Goal: Task Accomplishment & Management: Manage account settings

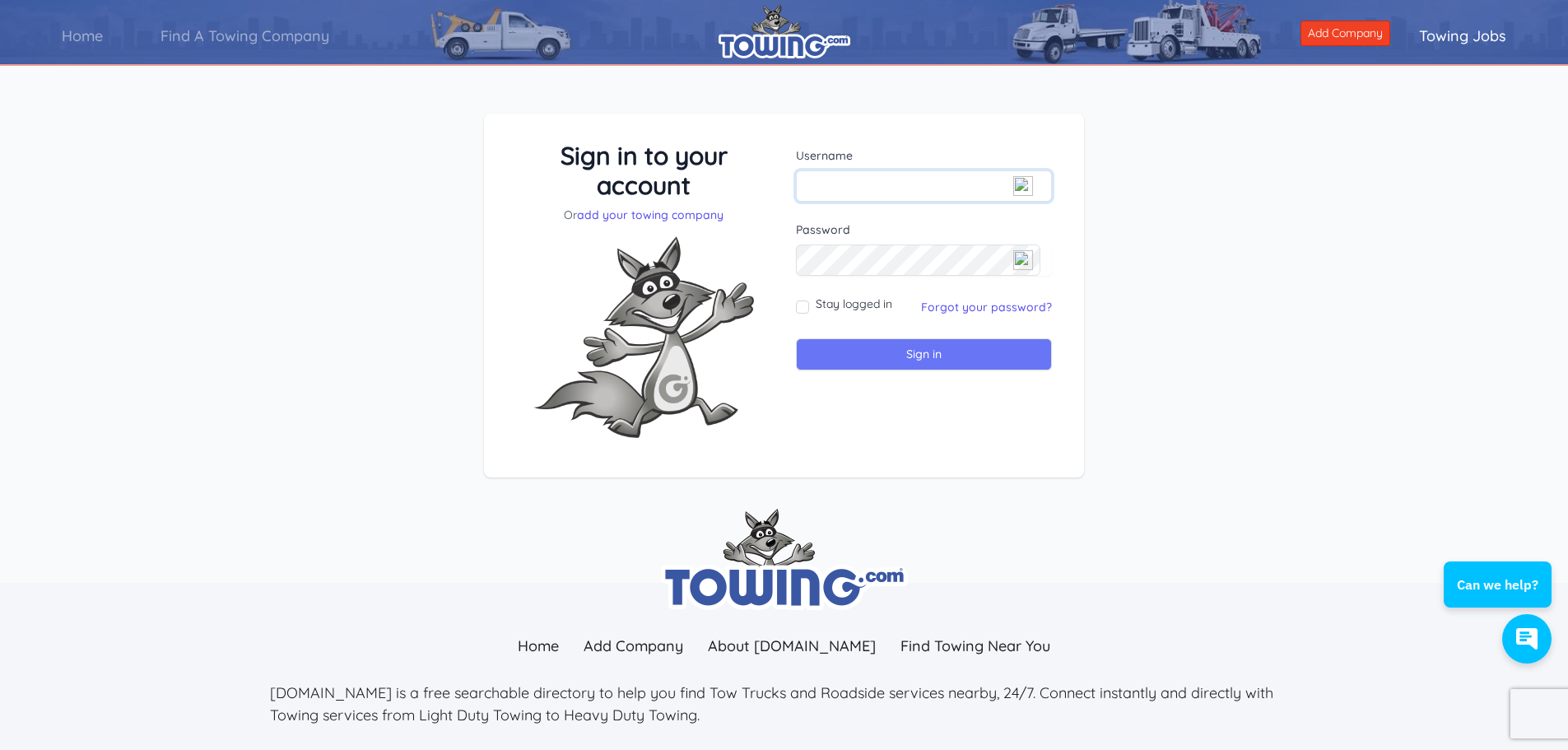
type input "Robert@mymechanicenglewood.com"
click at [837, 348] on input "Sign in" at bounding box center [924, 355] width 256 height 32
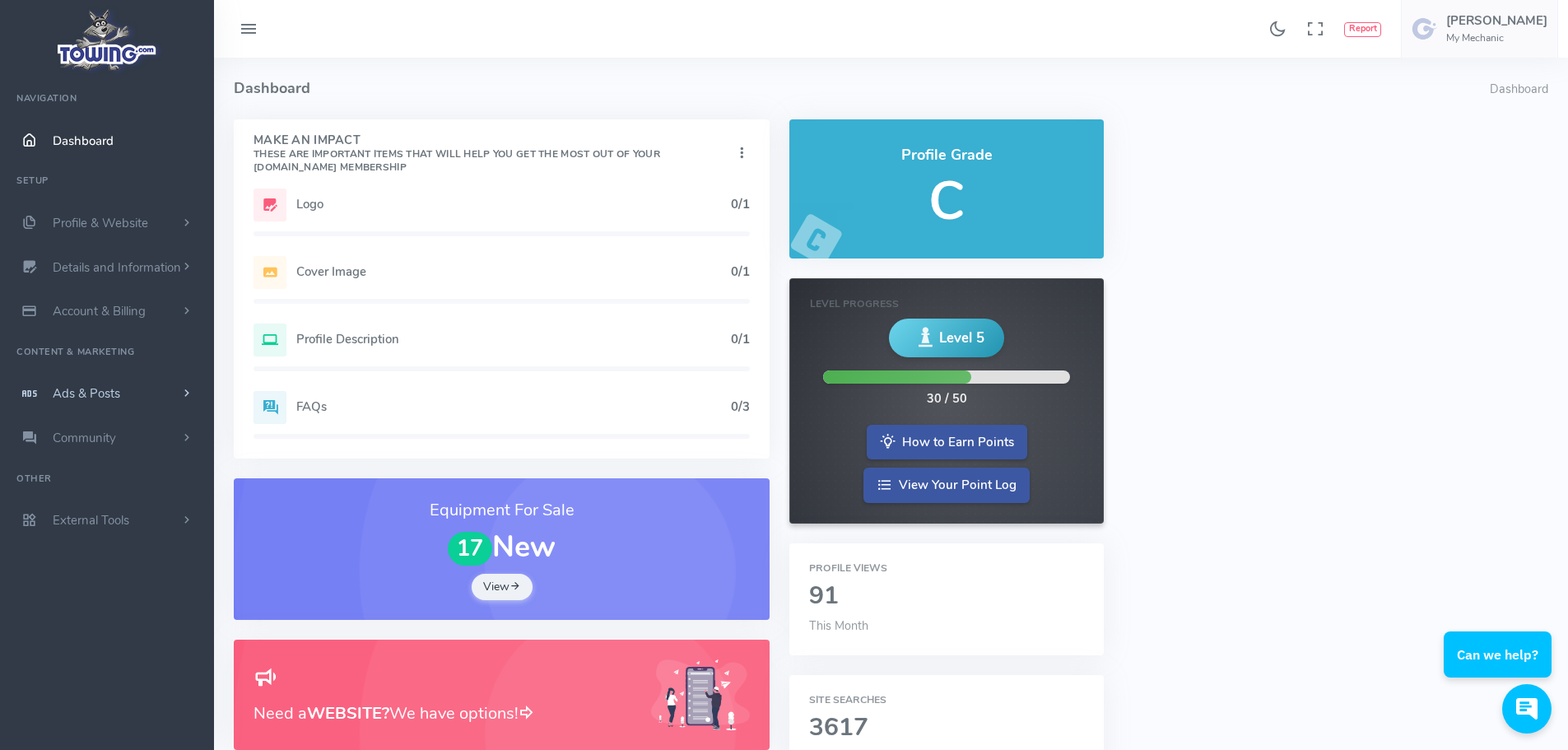
click at [106, 396] on span "Ads & Posts" at bounding box center [86, 394] width 68 height 16
click at [154, 393] on link "Ads & Posts" at bounding box center [107, 394] width 214 height 45
click at [165, 273] on span "Details and Information" at bounding box center [117, 267] width 128 height 16
click at [163, 225] on link "Profile & Website" at bounding box center [107, 224] width 214 height 45
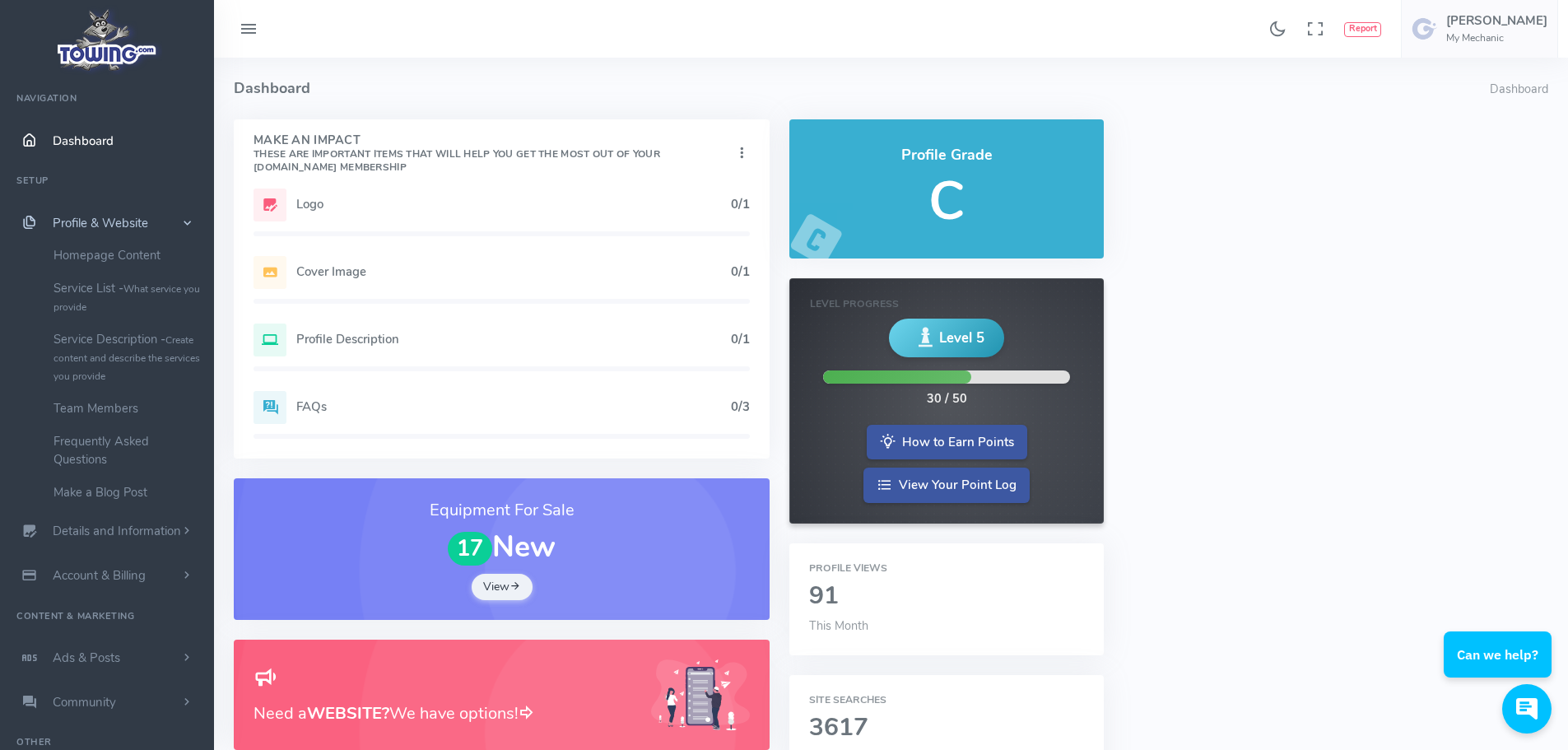
click at [174, 216] on link "Profile & Website" at bounding box center [107, 224] width 214 height 45
click at [182, 510] on link "External Tools" at bounding box center [107, 520] width 214 height 45
click at [183, 443] on span "scrollable content" at bounding box center [187, 438] width 15 height 16
click at [183, 443] on span "scrollable content" at bounding box center [187, 438] width 16 height 15
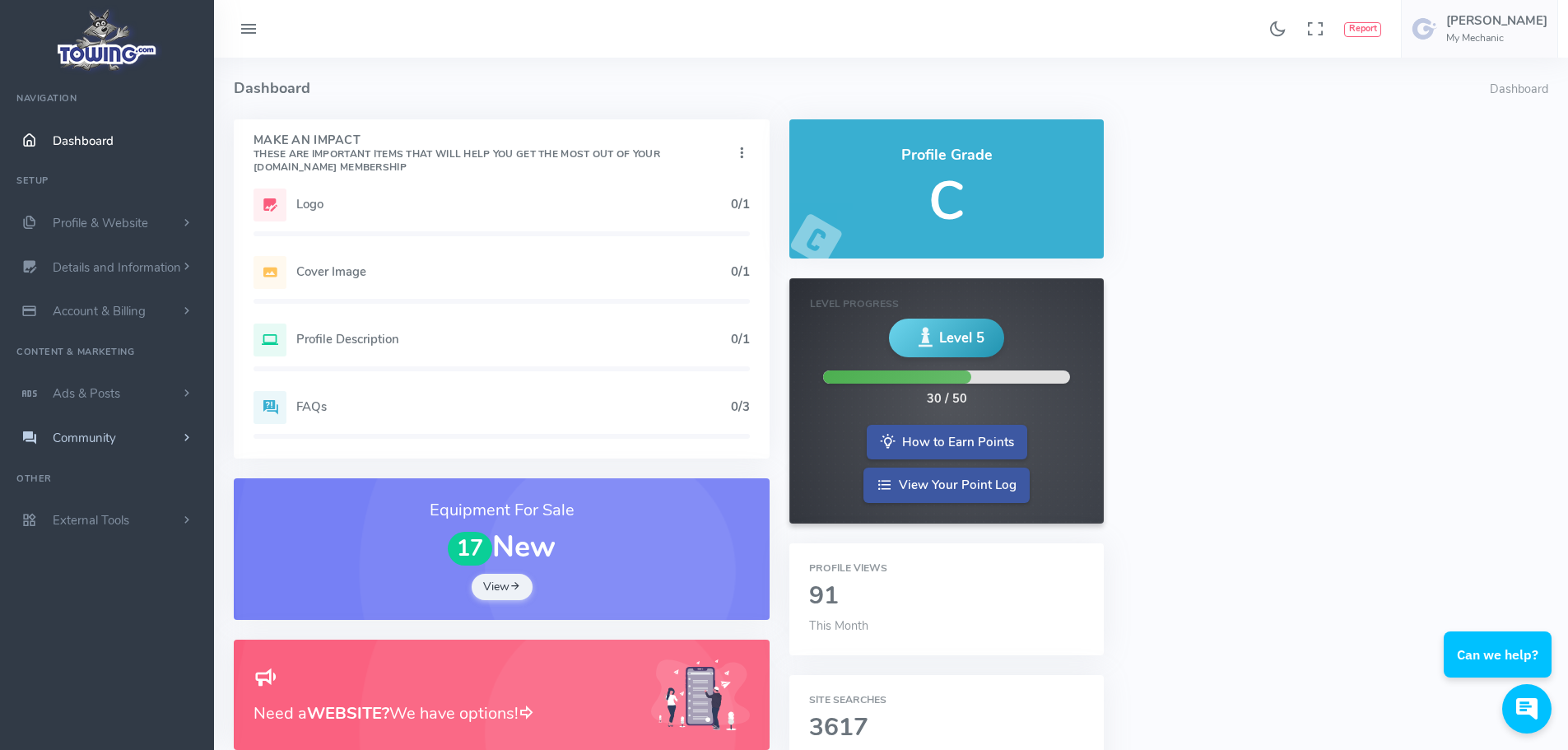
click at [183, 437] on span "scrollable content" at bounding box center [187, 438] width 15 height 16
click at [183, 437] on span "scrollable content" at bounding box center [187, 438] width 16 height 15
click at [183, 400] on span "scrollable content" at bounding box center [187, 394] width 15 height 16
click at [183, 400] on span "scrollable content" at bounding box center [187, 394] width 16 height 15
click at [180, 314] on span "scrollable content" at bounding box center [187, 311] width 15 height 16
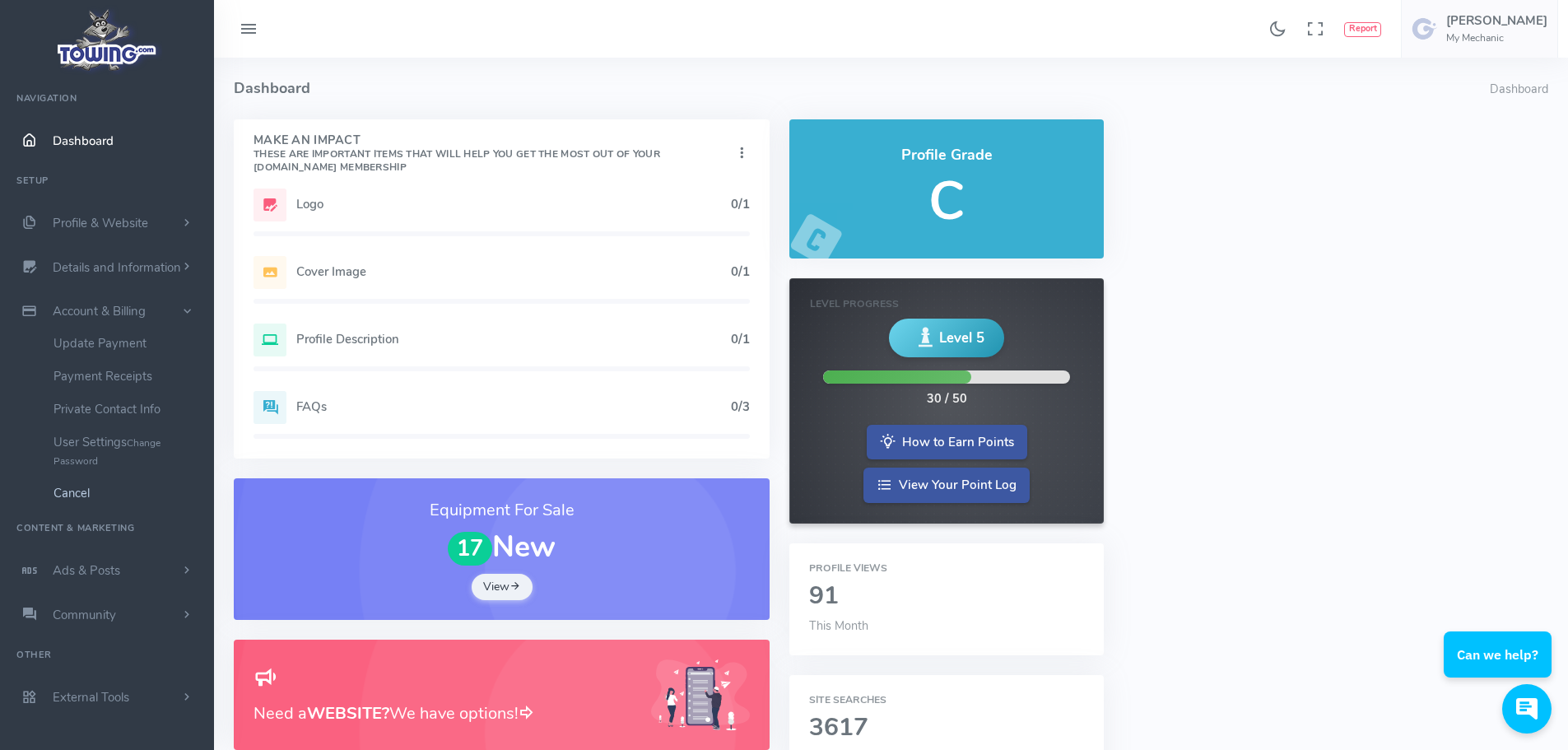
click at [103, 486] on link "Cancel" at bounding box center [127, 493] width 173 height 33
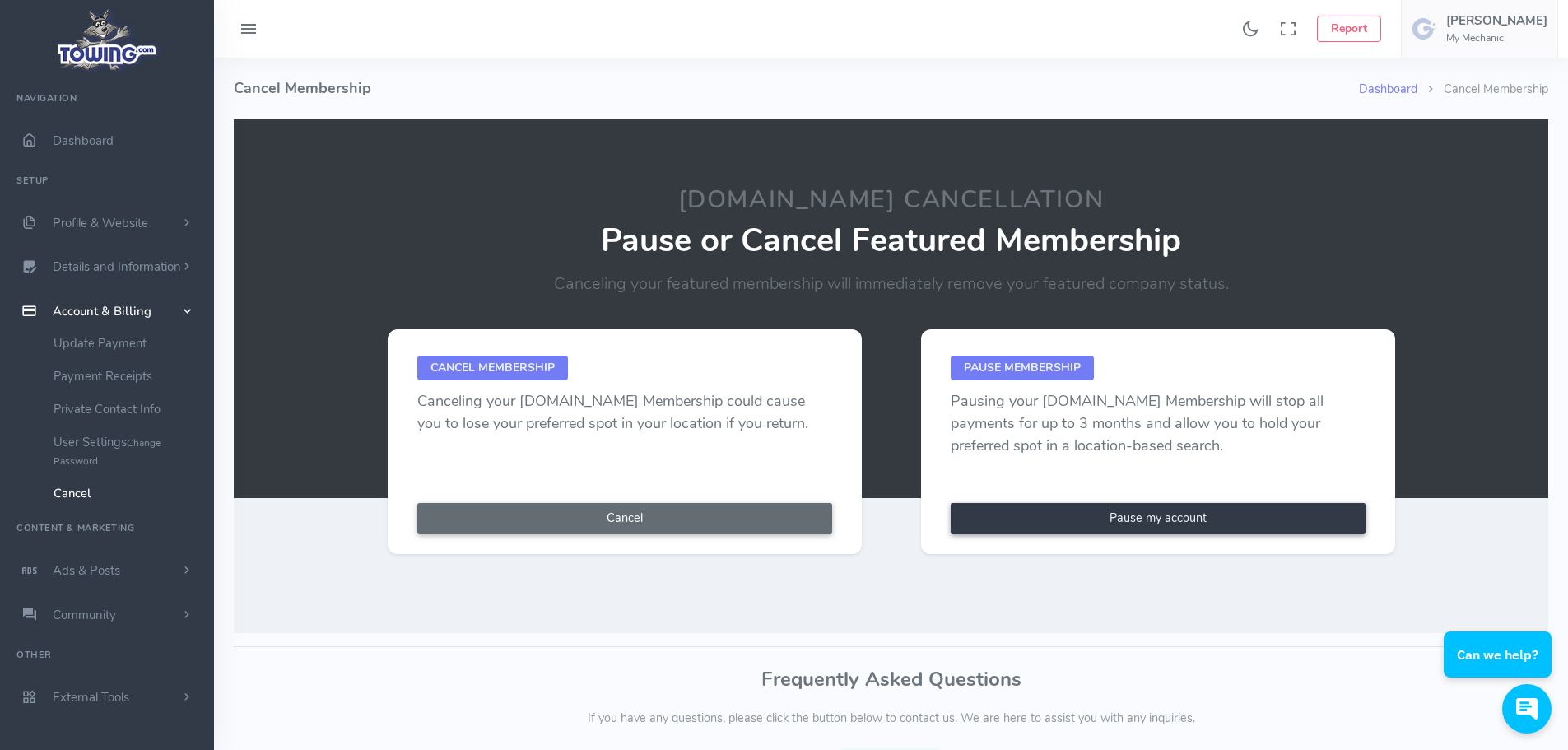
click at [739, 525] on button "Cancel" at bounding box center [625, 518] width 415 height 31
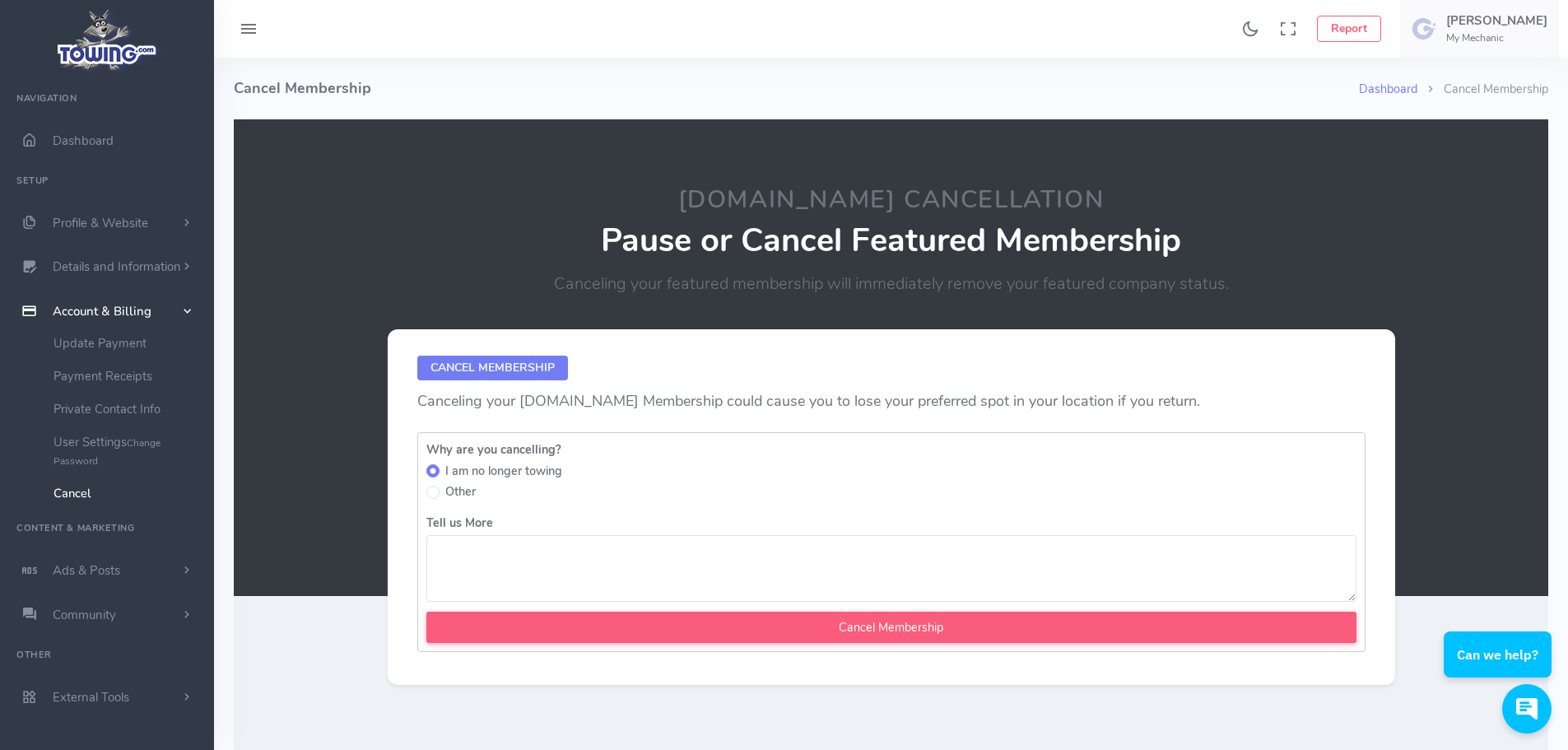
click at [79, 487] on link "Cancel" at bounding box center [127, 493] width 173 height 33
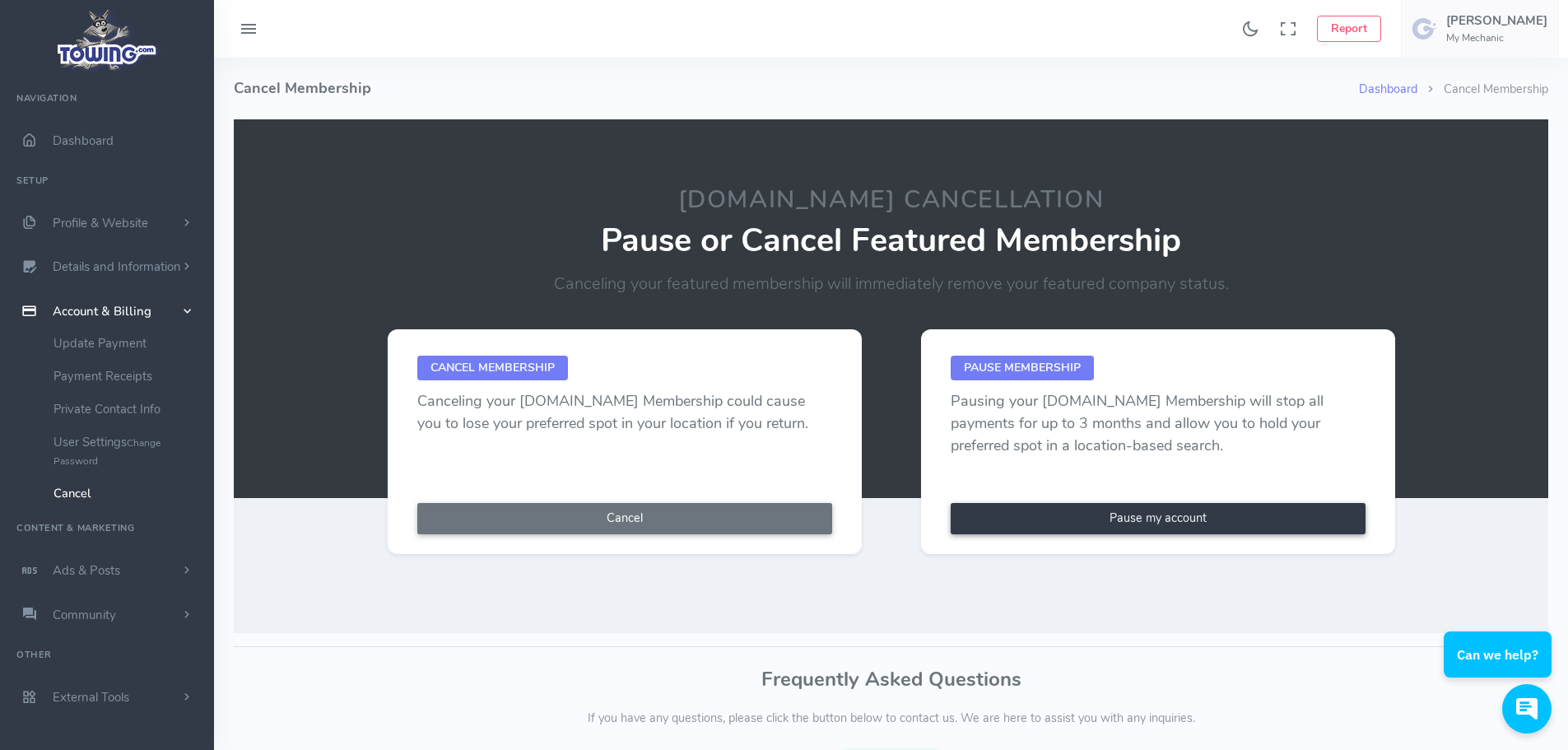
click at [1182, 513] on link "Pause my account" at bounding box center [1158, 518] width 415 height 31
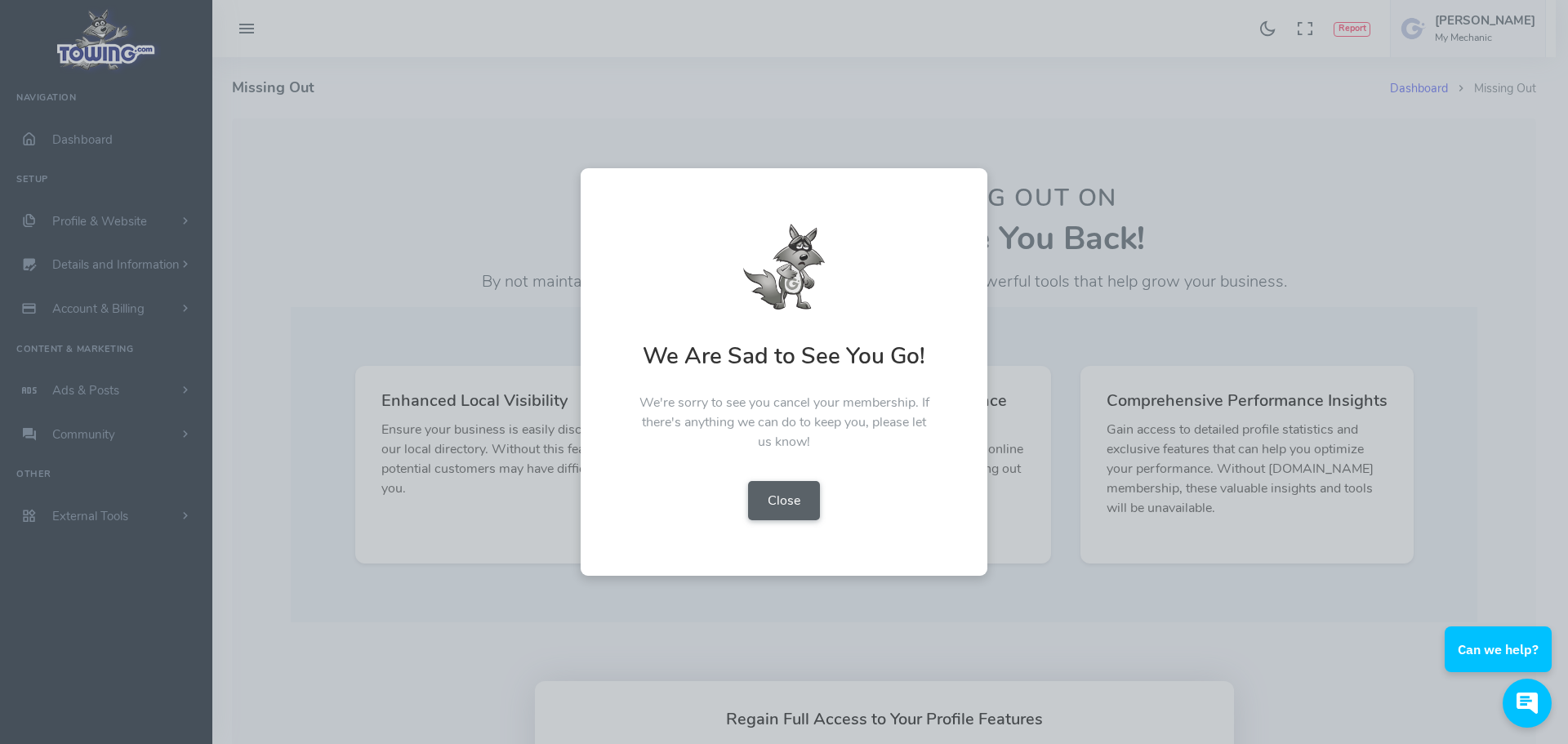
click at [797, 495] on button "Close" at bounding box center [784, 501] width 72 height 39
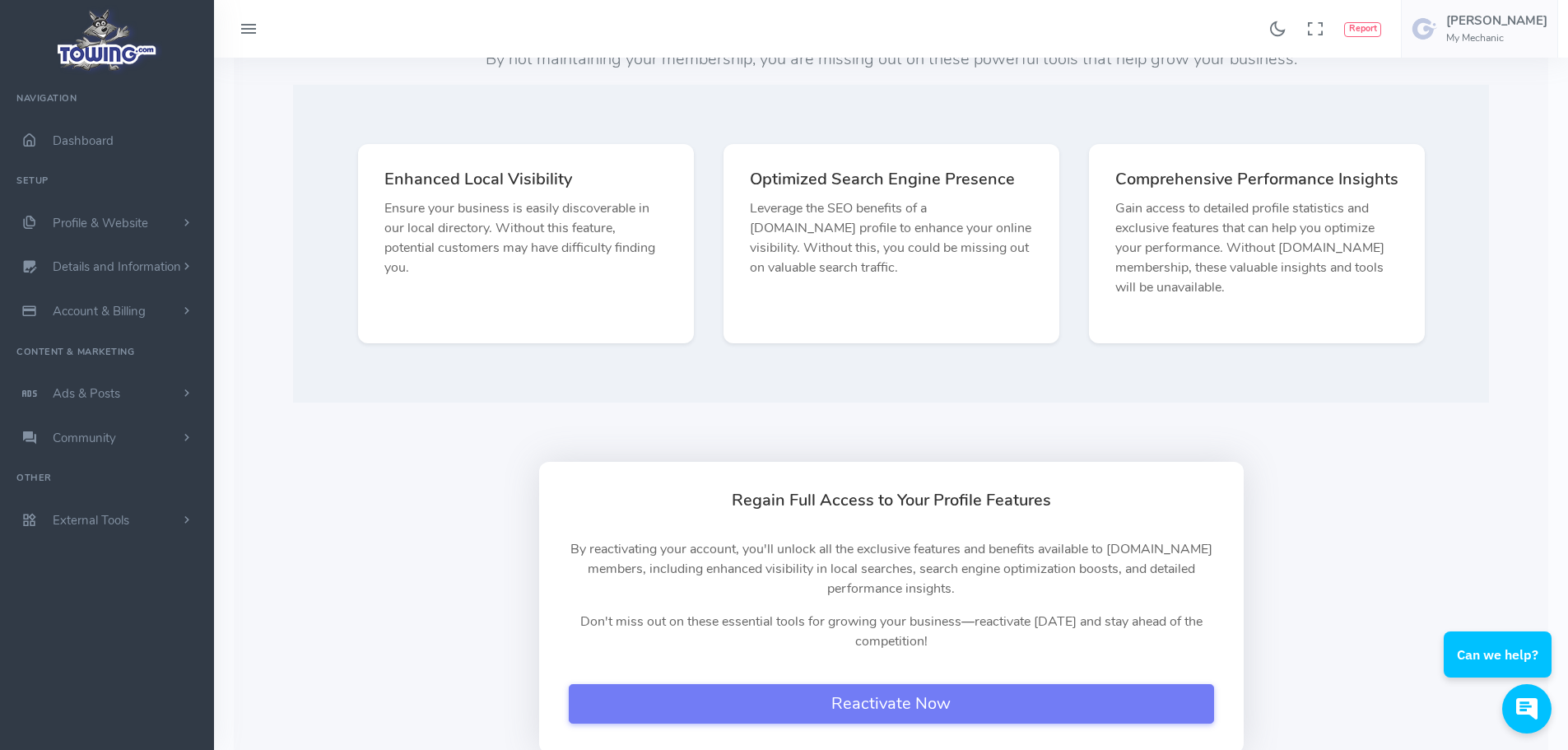
scroll to position [330, 0]
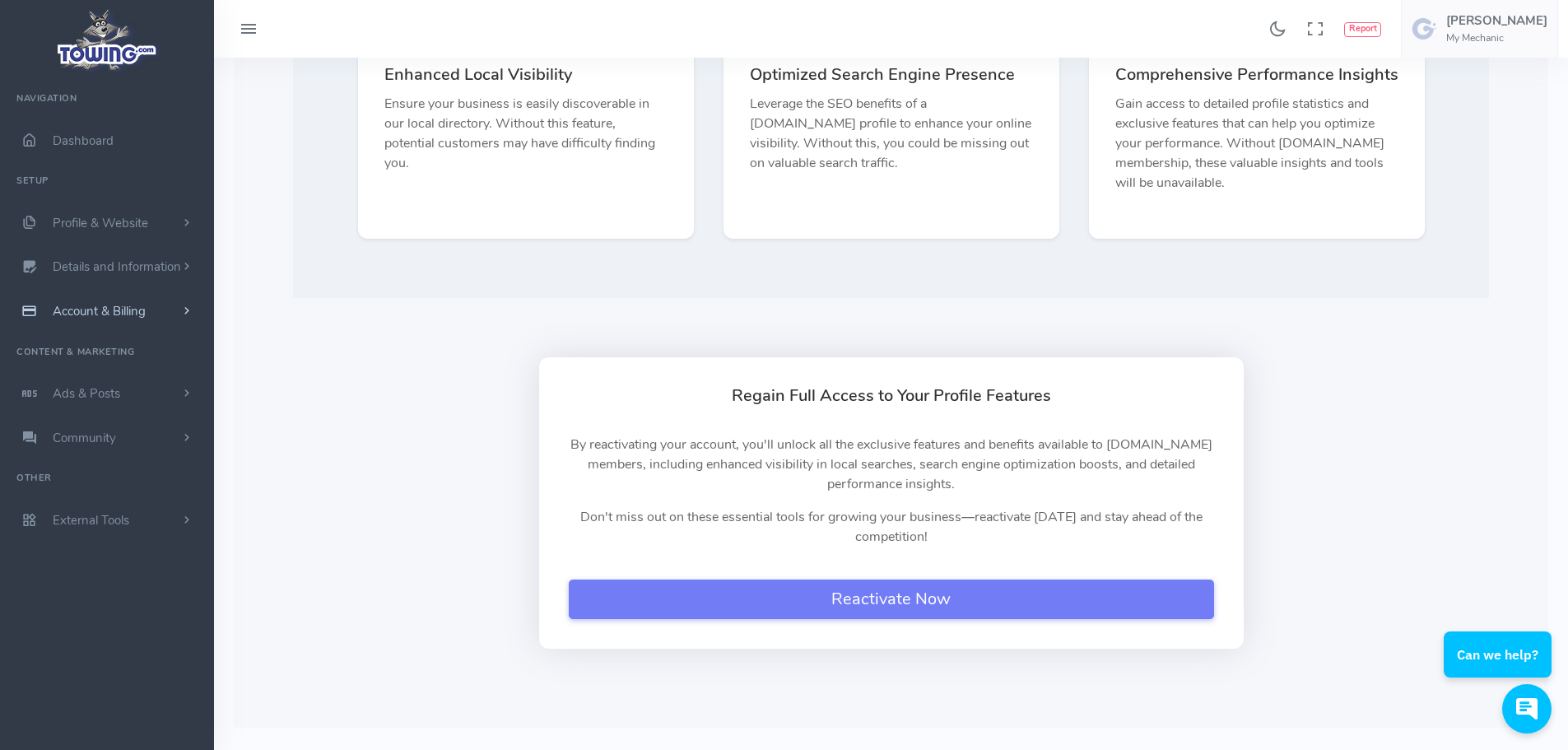
click at [99, 317] on span "Account & Billing" at bounding box center [99, 311] width 93 height 16
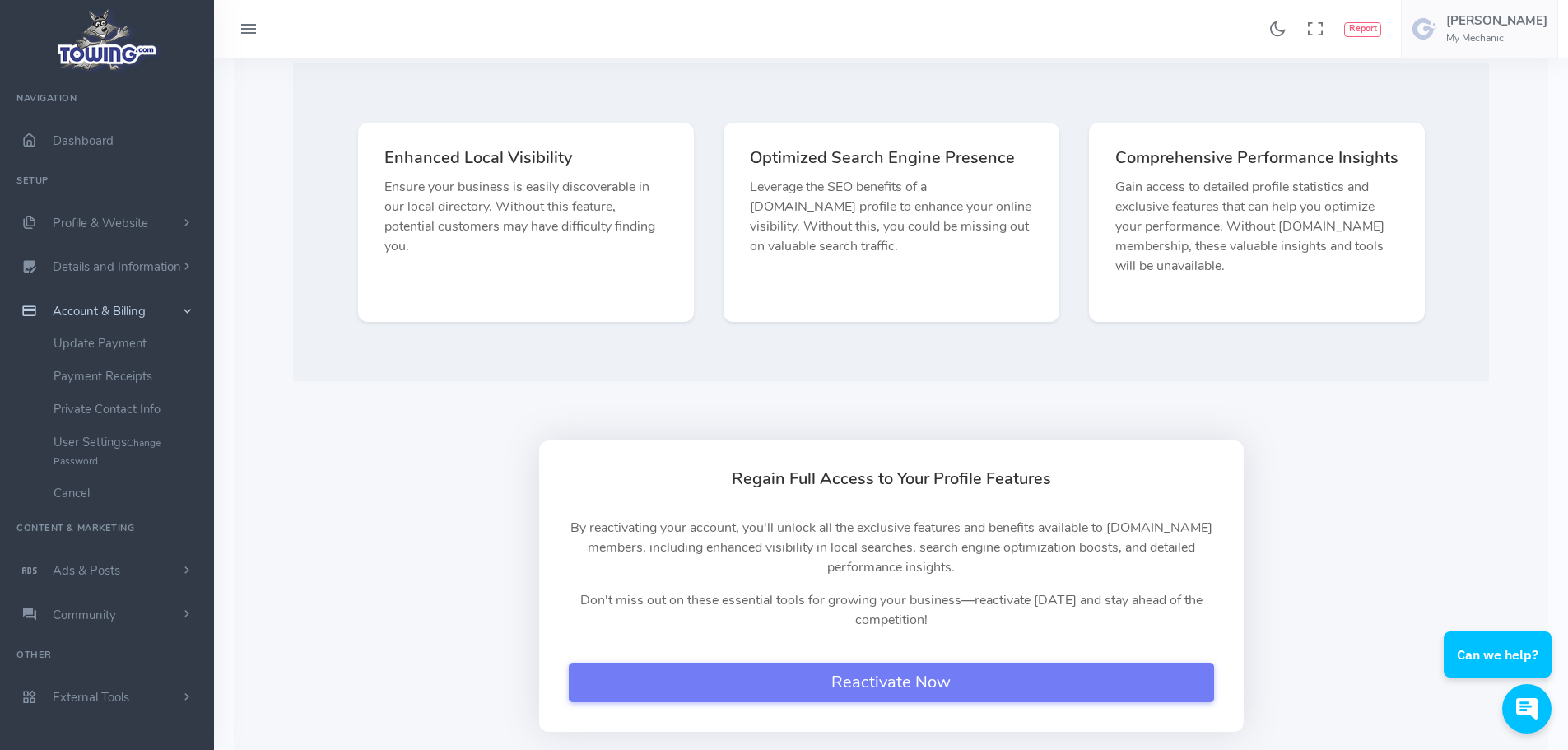
scroll to position [0, 0]
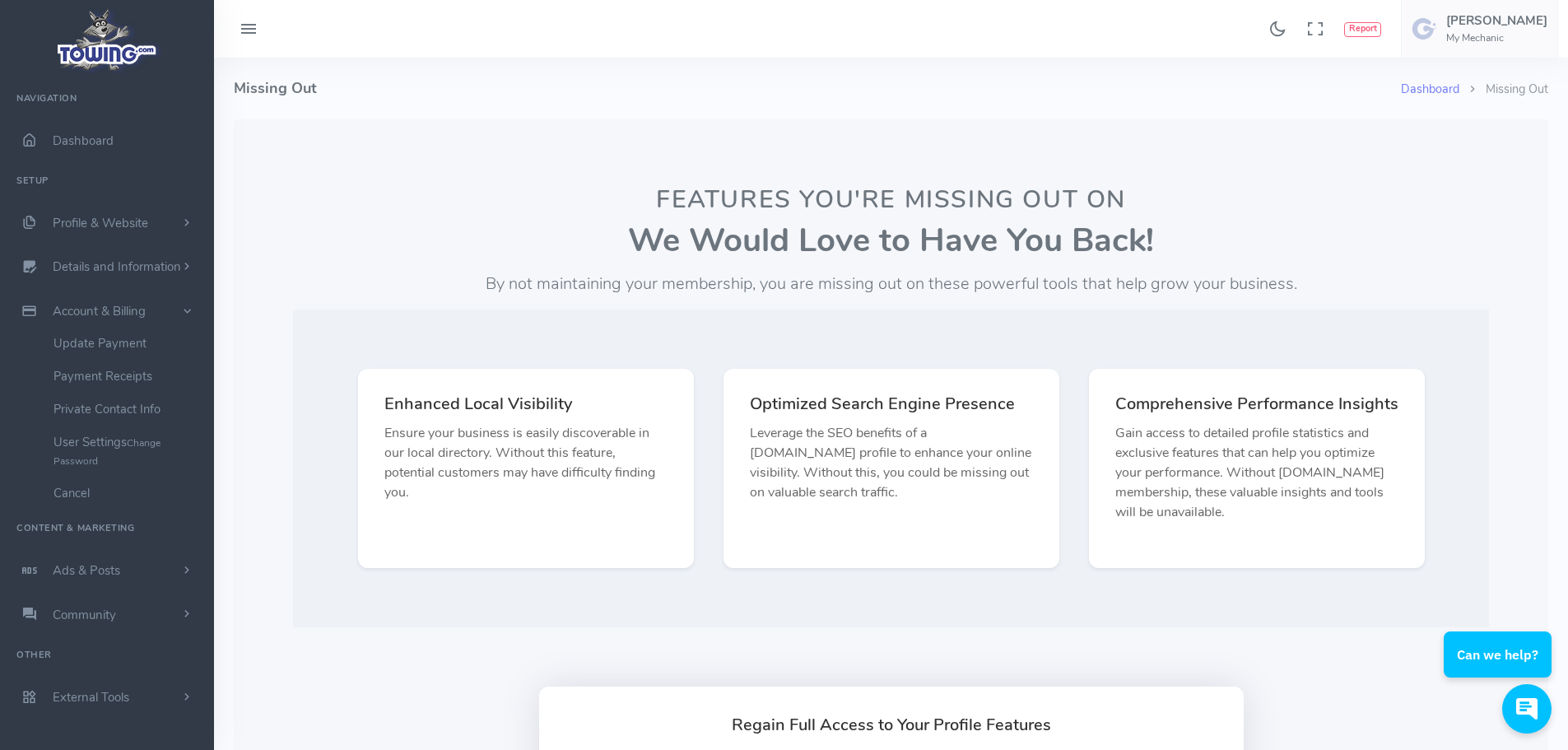
click at [255, 8] on div "Found 17 results Analytics Report Users Erwin Brown" at bounding box center [890, 29] width 1354 height 58
click at [246, 18] on icon at bounding box center [248, 29] width 20 height 27
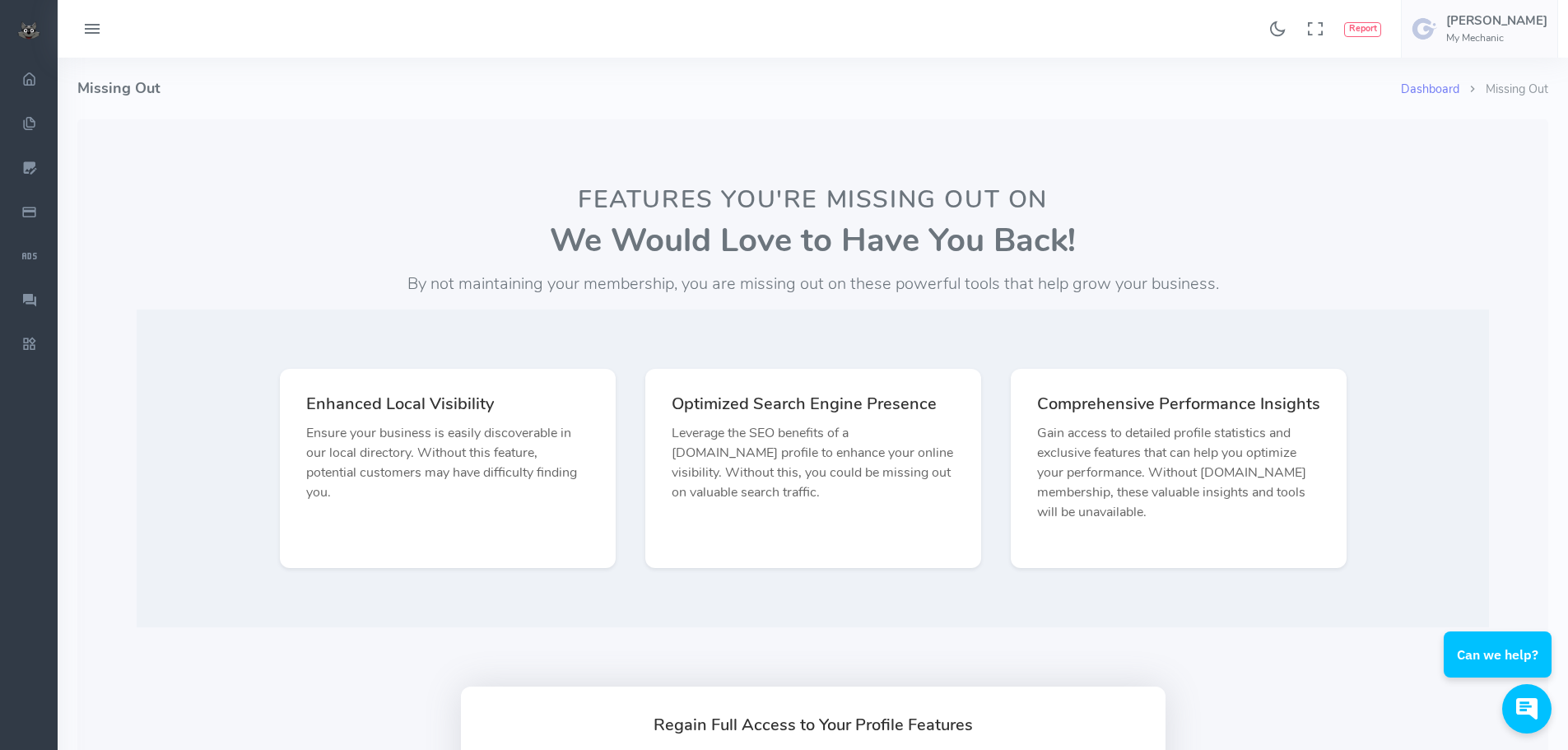
click at [114, 30] on button at bounding box center [92, 29] width 49 height 32
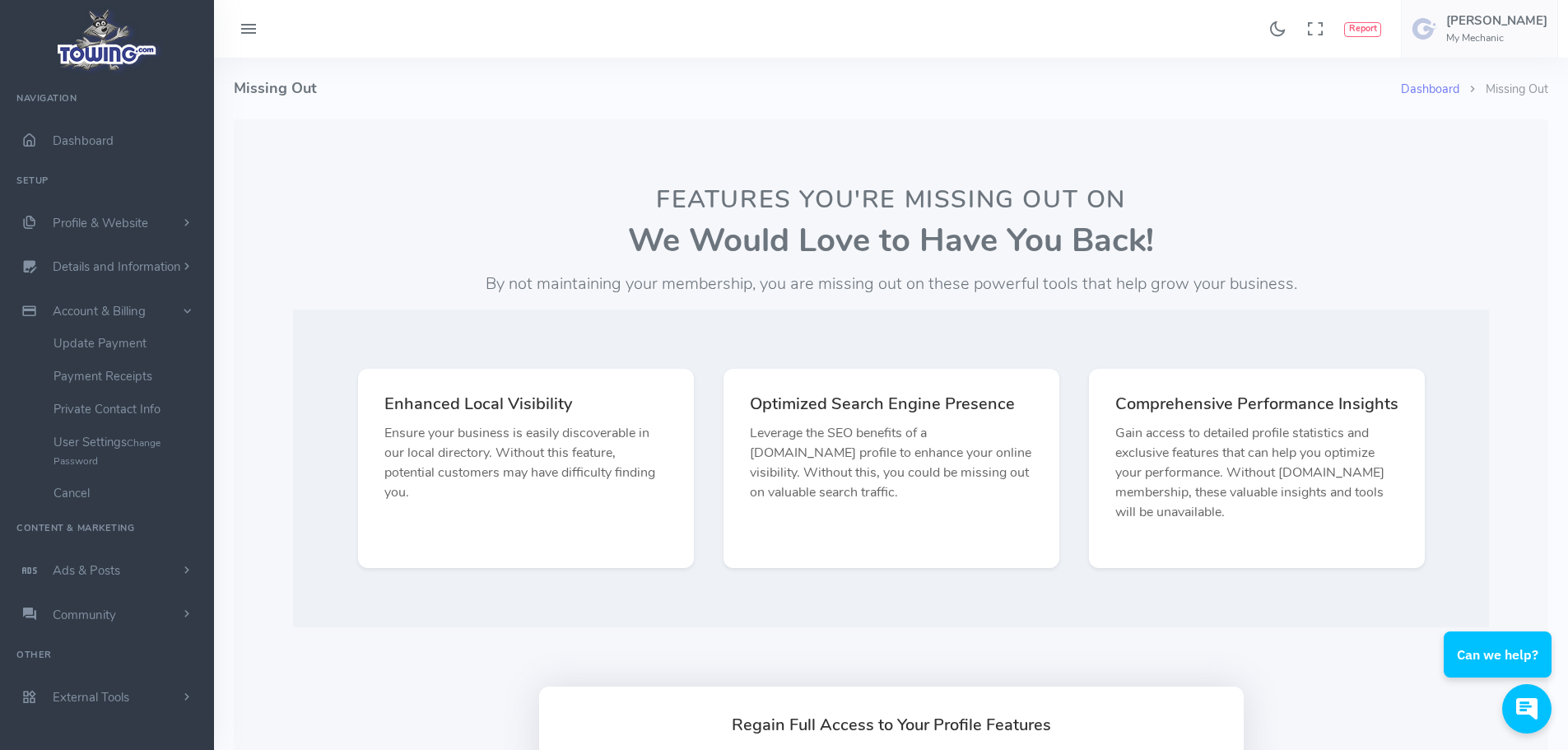
click at [259, 33] on button at bounding box center [248, 29] width 49 height 32
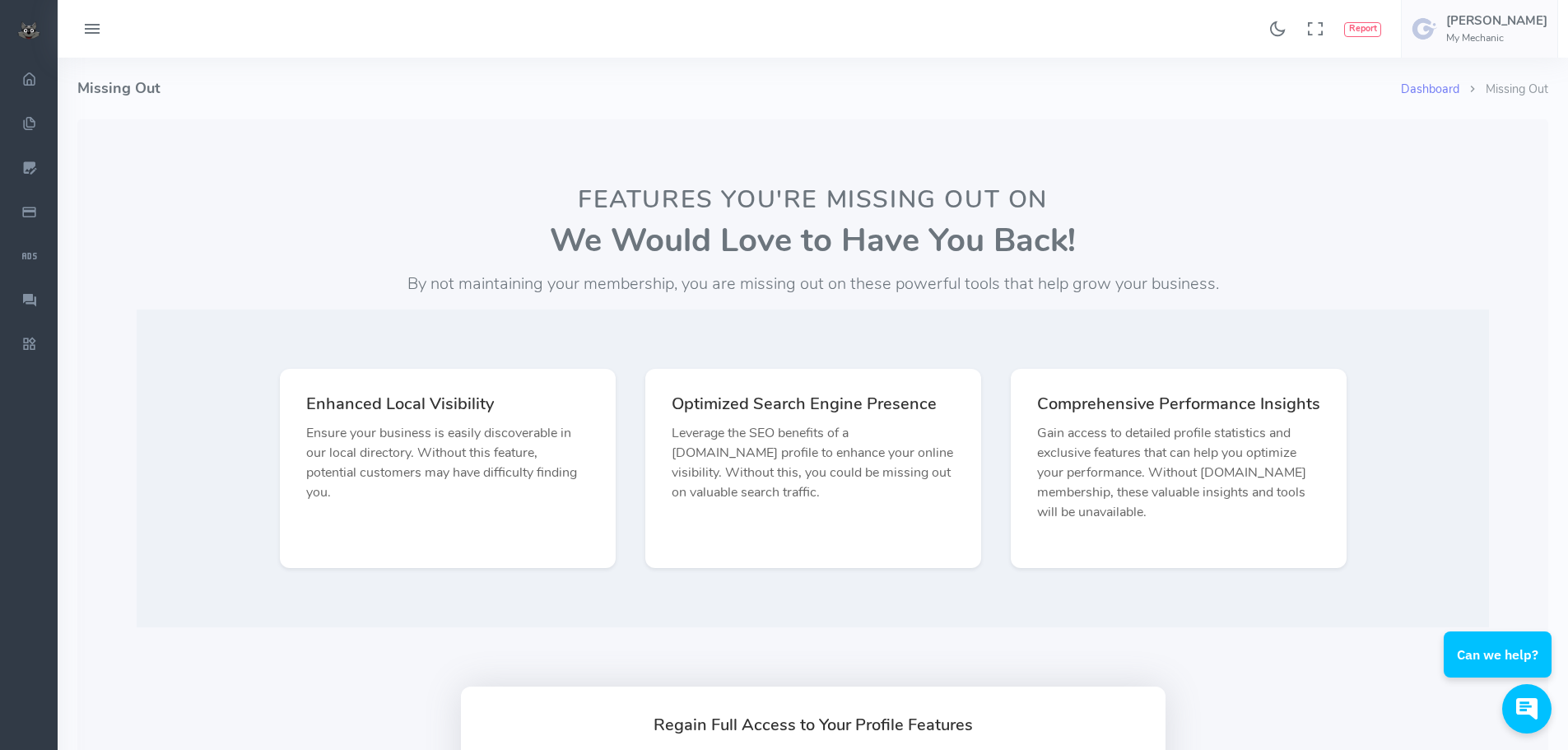
click at [103, 30] on button at bounding box center [92, 29] width 49 height 32
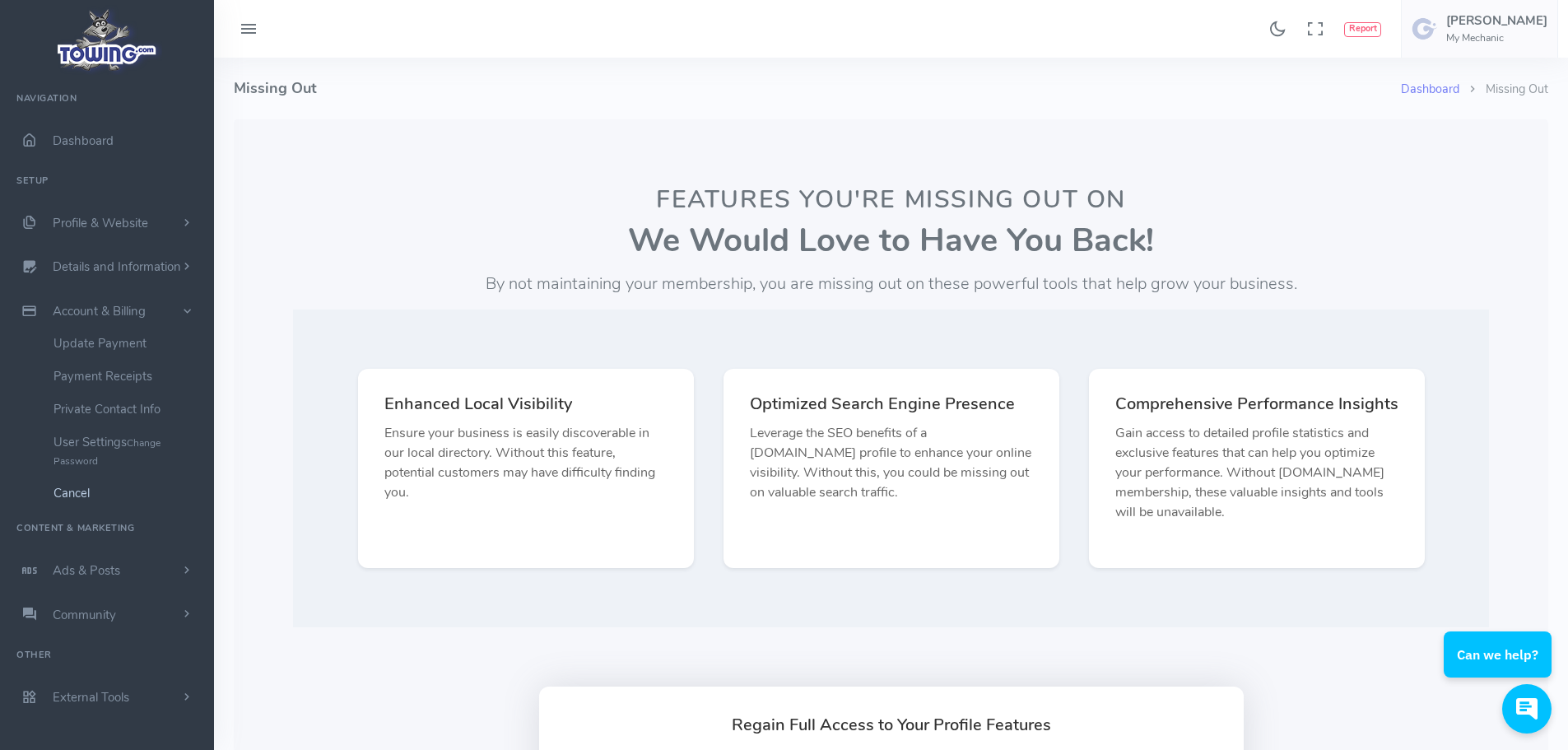
click at [93, 485] on link "Cancel" at bounding box center [127, 493] width 173 height 33
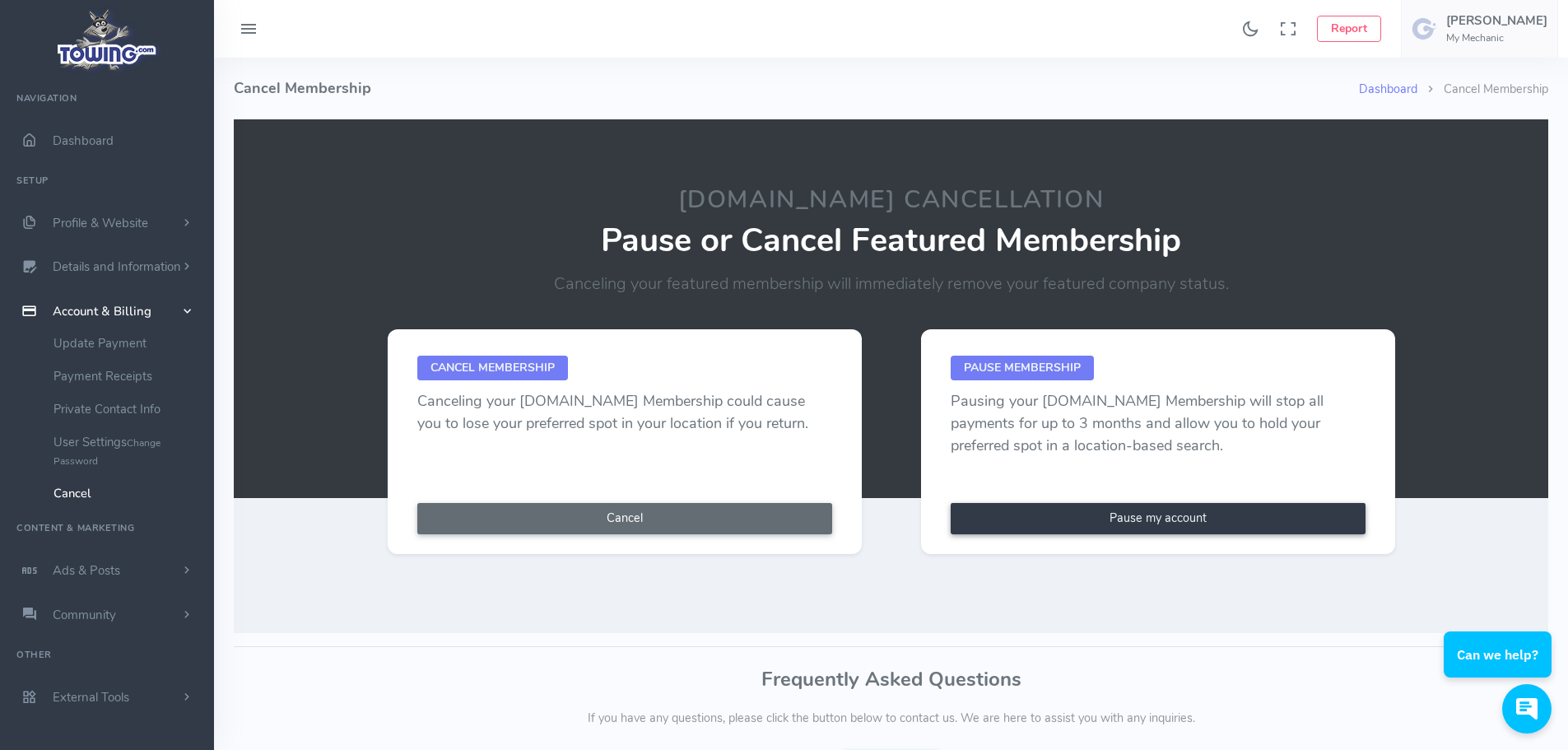
click at [707, 516] on button "Cancel" at bounding box center [625, 518] width 415 height 31
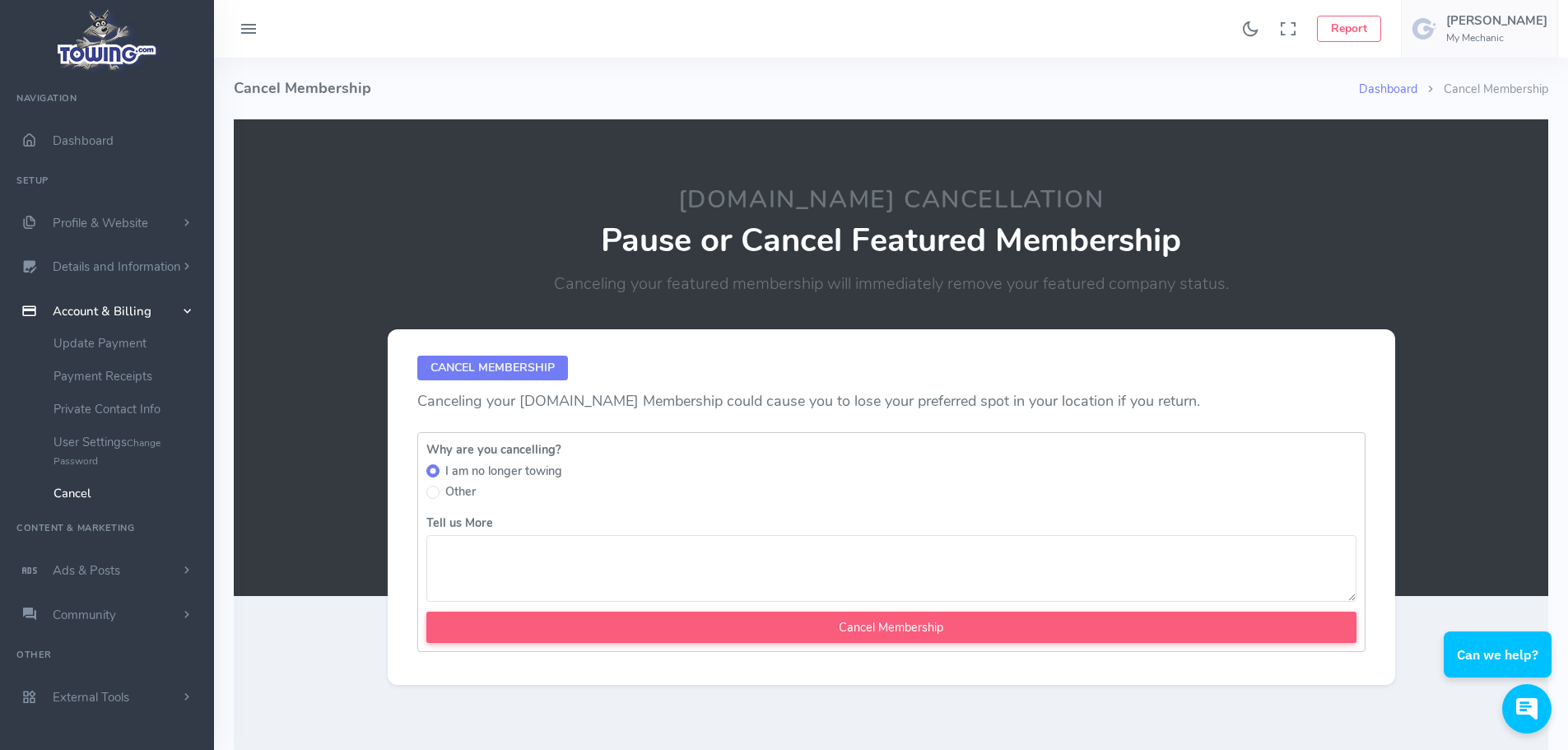
click at [491, 558] on textarea "Tell us More" at bounding box center [891, 568] width 930 height 67
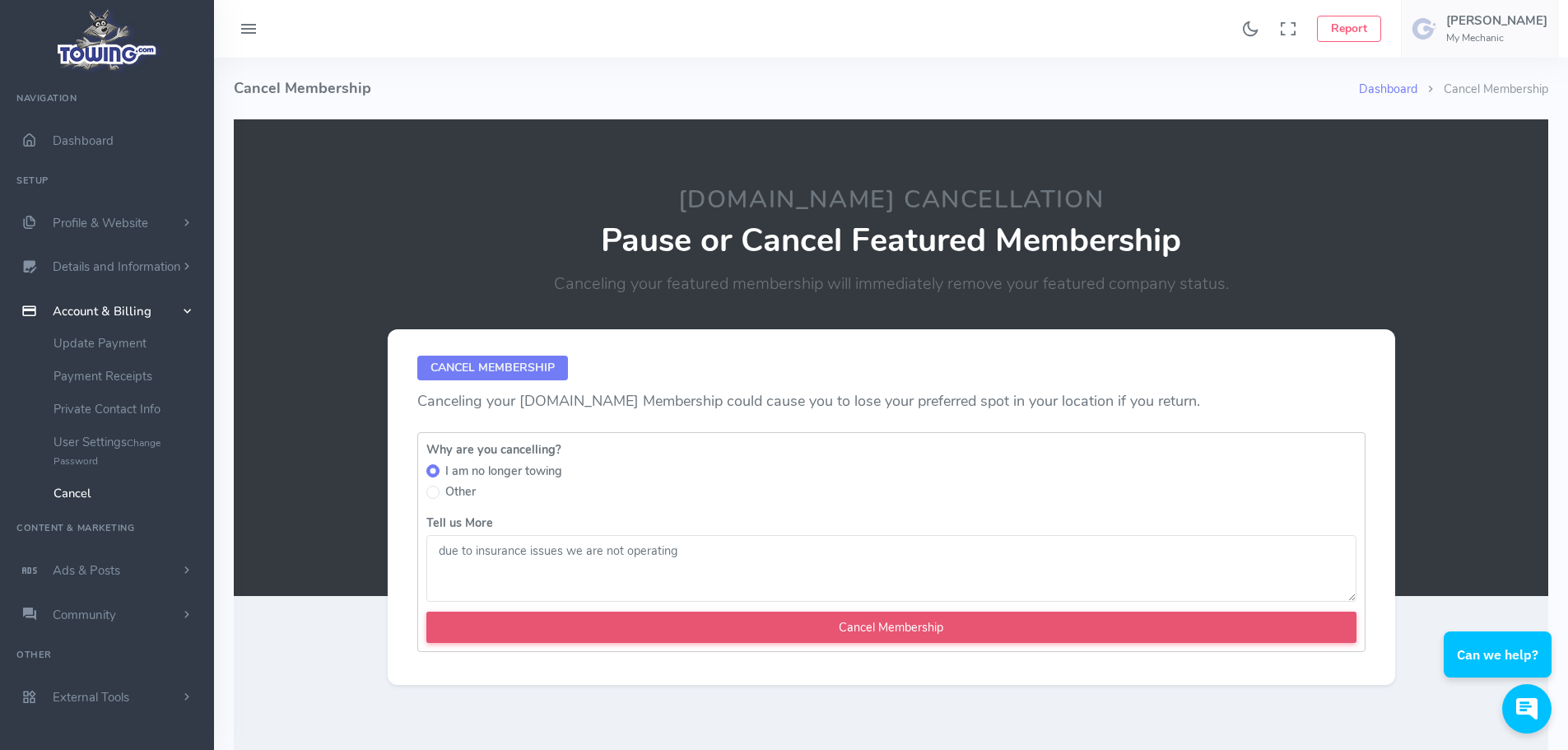
type textarea "due to insurance issues we are not operating"
click at [540, 635] on input "Cancel Membership" at bounding box center [891, 627] width 930 height 31
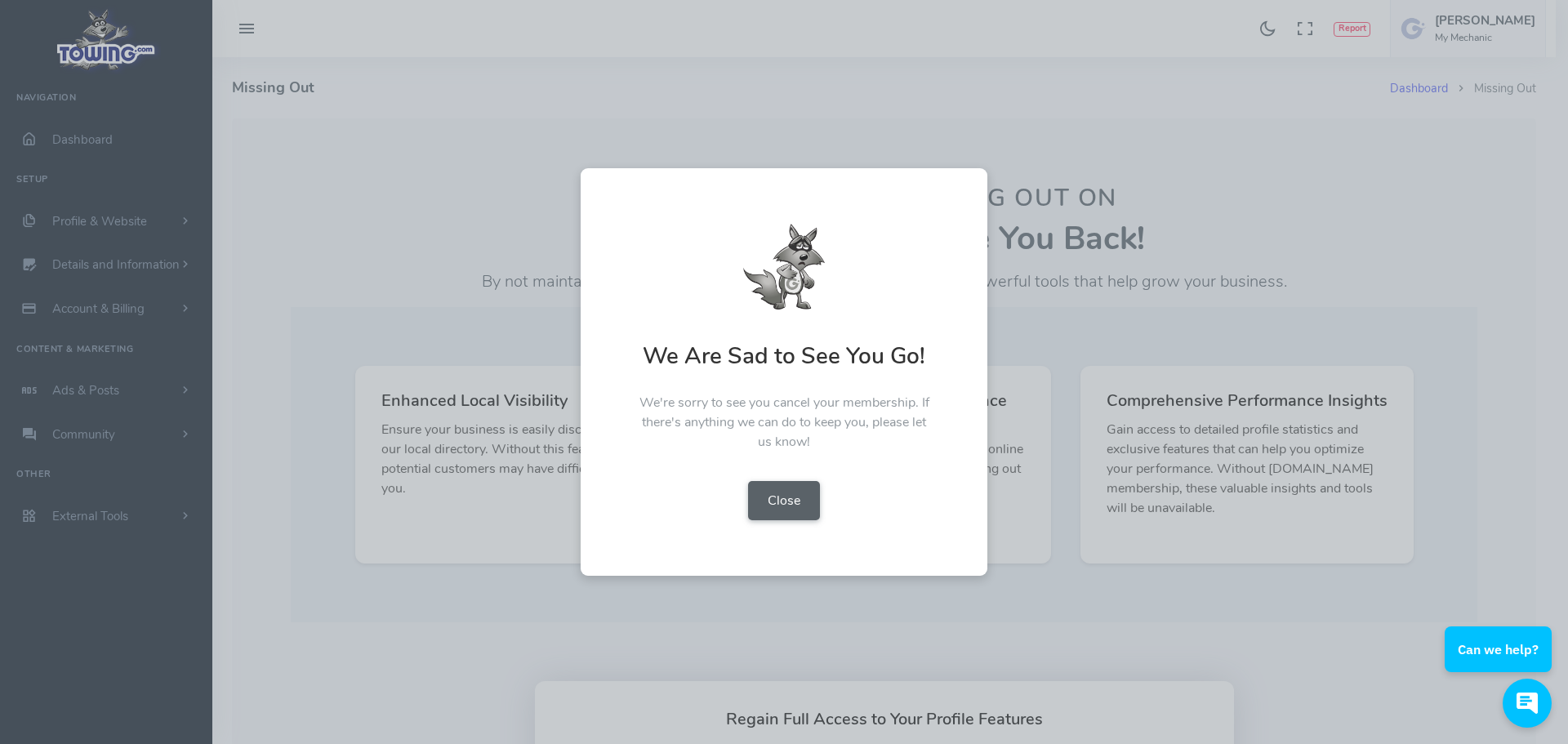
click at [775, 496] on button "Close" at bounding box center [784, 501] width 72 height 39
